Goal: Task Accomplishment & Management: Complete application form

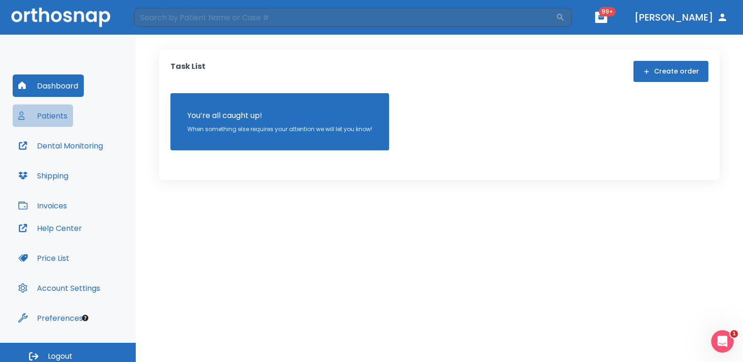
click at [42, 118] on button "Patients" at bounding box center [43, 115] width 60 height 22
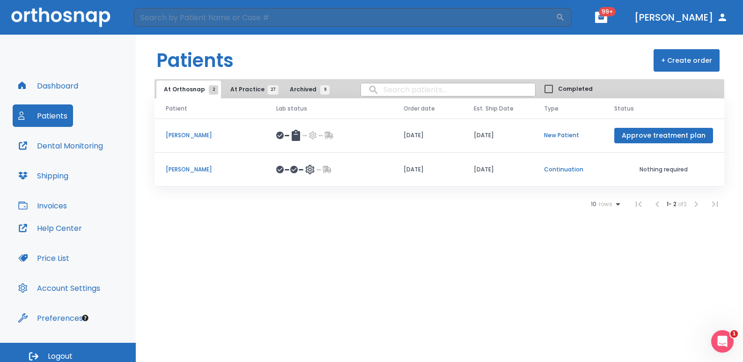
click at [396, 89] on input "search" at bounding box center [448, 90] width 174 height 18
type input "fein"
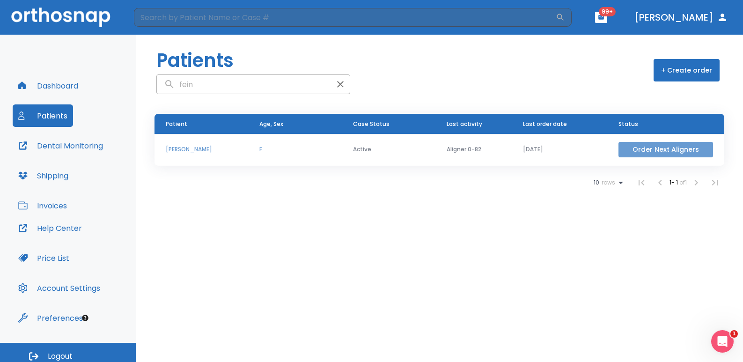
click at [601, 148] on button "Order Next Aligners" at bounding box center [666, 149] width 95 height 15
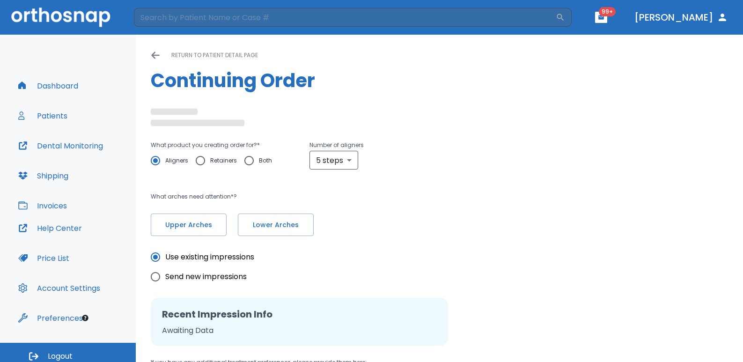
click at [217, 160] on span "Retainers" at bounding box center [223, 160] width 27 height 11
click at [210, 160] on input "Retainers" at bounding box center [201, 161] width 20 height 20
radio input "true"
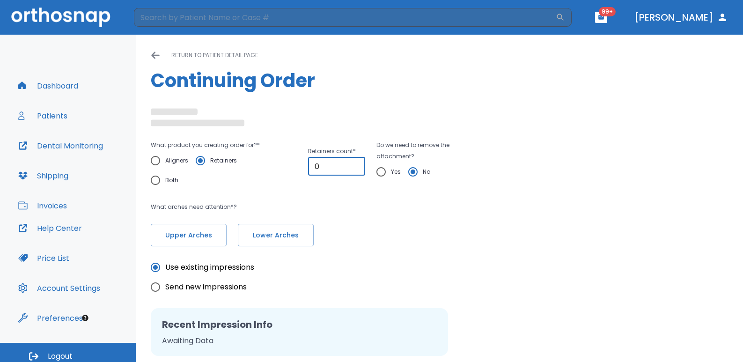
drag, startPoint x: 312, startPoint y: 164, endPoint x: 276, endPoint y: 164, distance: 36.5
click at [276, 164] on div "What product you creating order for? * Aligners Retainers Both Retainers count …" at bounding box center [319, 165] width 337 height 51
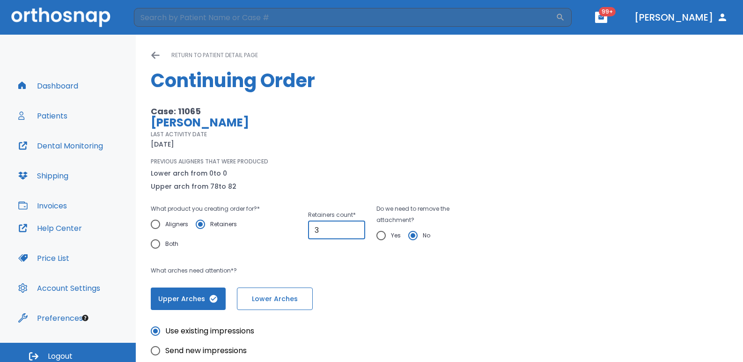
type input "3"
click at [271, 294] on span "Lower Arches" at bounding box center [275, 299] width 56 height 10
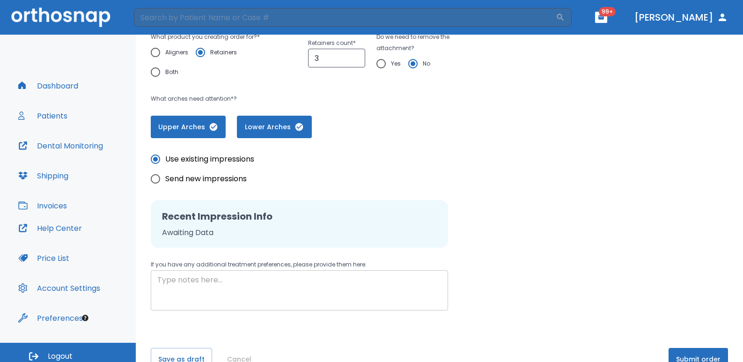
scroll to position [187, 0]
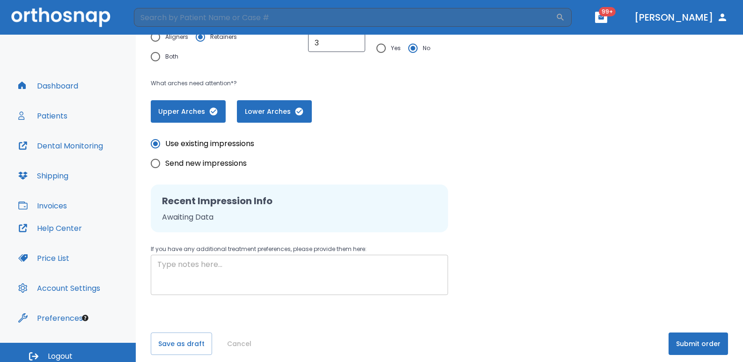
click at [252, 272] on textarea at bounding box center [299, 275] width 284 height 32
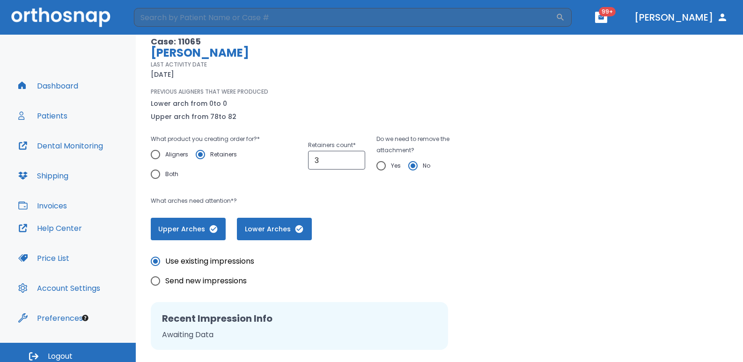
scroll to position [47, 0]
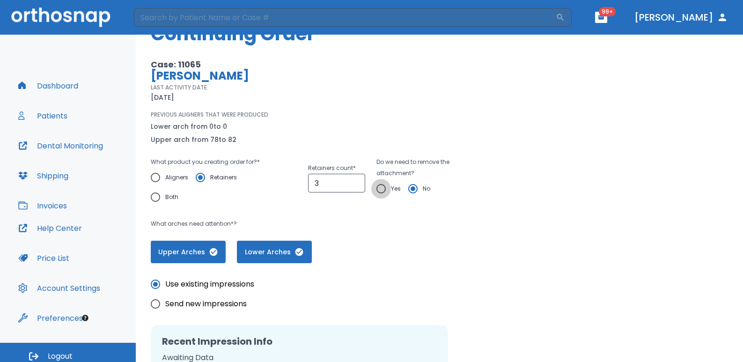
click at [381, 186] on input "Yes" at bounding box center [381, 189] width 20 height 20
radio input "true"
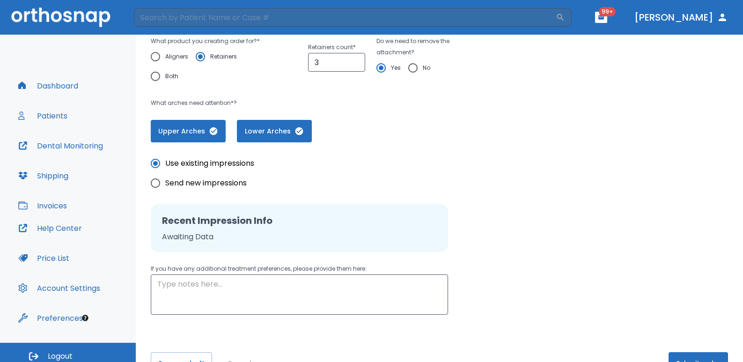
scroll to position [187, 0]
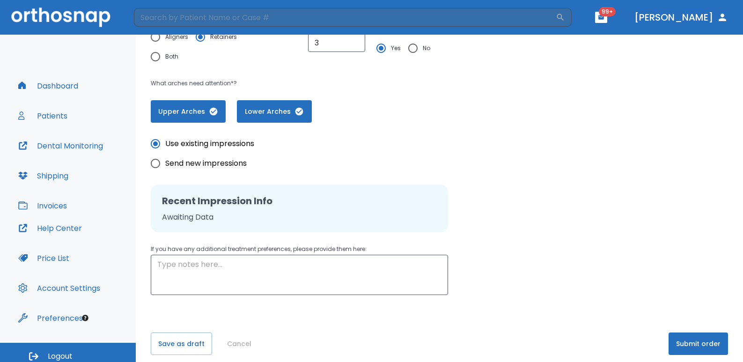
click at [601, 342] on button "Submit order" at bounding box center [698, 343] width 59 height 22
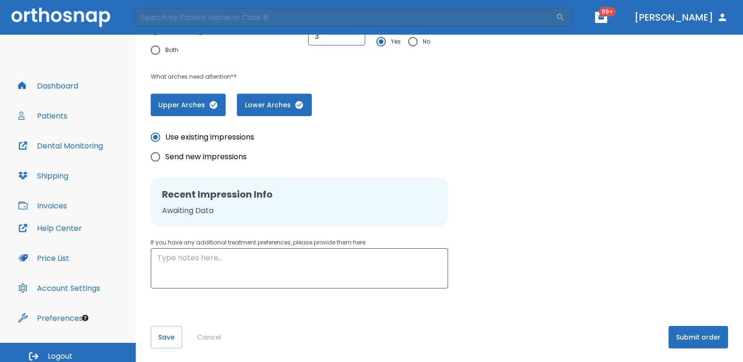
scroll to position [195, 0]
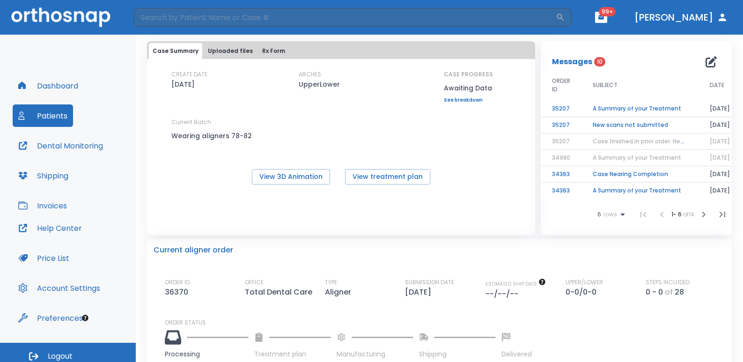
scroll to position [94, 0]
